Goal: Task Accomplishment & Management: Use online tool/utility

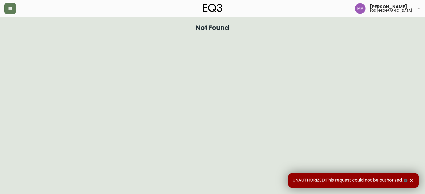
click at [415, 8] on div "[PERSON_NAME] eq3 [GEOGRAPHIC_DATA]" at bounding box center [388, 8] width 66 height 11
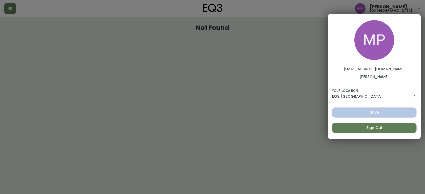
drag, startPoint x: 307, startPoint y: 87, endPoint x: 315, endPoint y: 94, distance: 10.3
click at [309, 90] on div at bounding box center [212, 97] width 425 height 194
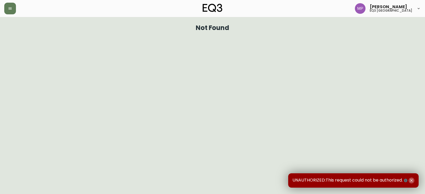
click at [412, 180] on icon "button" at bounding box center [411, 180] width 4 height 4
click at [418, 10] on icon at bounding box center [418, 8] width 4 height 4
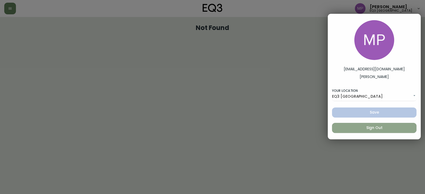
click at [379, 129] on span "Sign Out" at bounding box center [374, 127] width 76 height 7
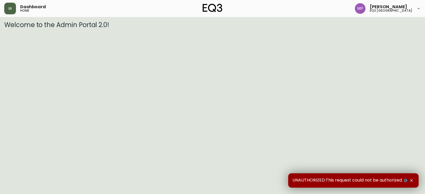
click at [8, 6] on button "button" at bounding box center [10, 9] width 12 height 12
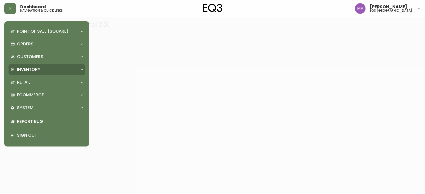
click at [28, 67] on p "Inventory" at bounding box center [28, 70] width 23 height 6
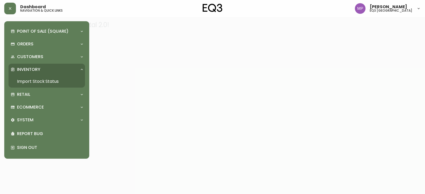
click at [32, 79] on link "Import Stock Status" at bounding box center [46, 81] width 76 height 12
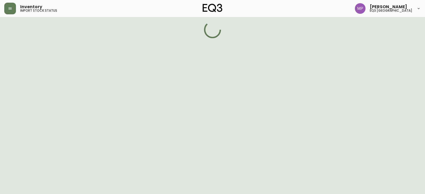
click at [32, 79] on div "Point of Sale (Square) Payments Virtual Terminal Transactions Search Terminals …" at bounding box center [42, 97] width 85 height 194
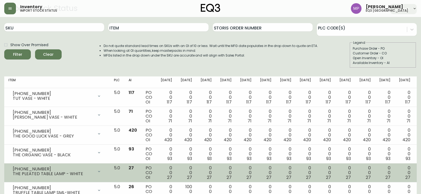
scroll to position [27, 0]
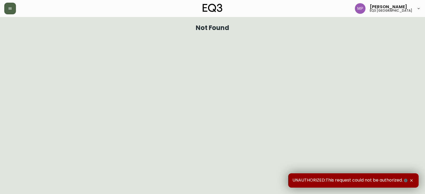
click at [6, 8] on button "button" at bounding box center [10, 9] width 12 height 12
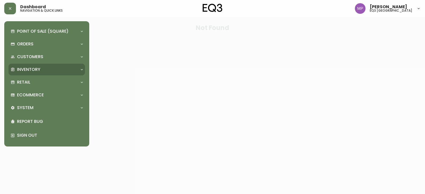
click at [27, 67] on p "Inventory" at bounding box center [28, 70] width 23 height 6
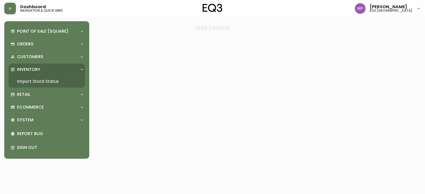
click at [51, 82] on link "Import Stock Status" at bounding box center [46, 81] width 76 height 12
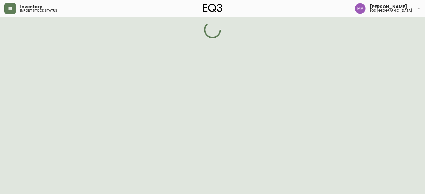
click at [51, 82] on div "Point of Sale (Square) Payments Virtual Terminal Transactions Search Terminals …" at bounding box center [42, 97] width 85 height 194
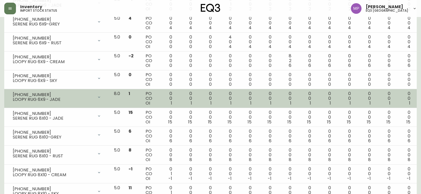
scroll to position [478, 0]
